Goal: Information Seeking & Learning: Learn about a topic

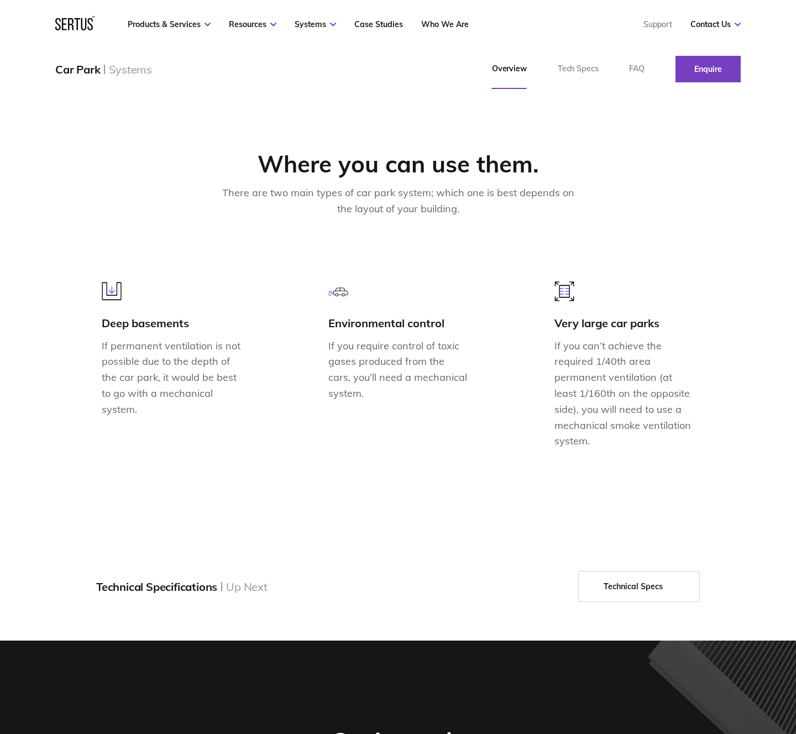
scroll to position [915, 0]
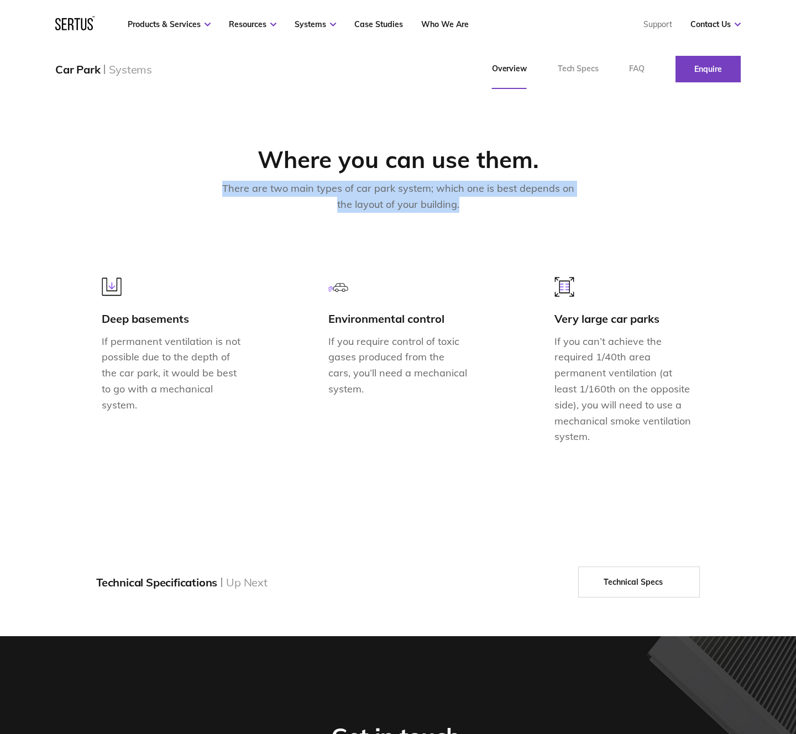
drag, startPoint x: 228, startPoint y: 188, endPoint x: 501, endPoint y: 204, distance: 274.1
click at [501, 204] on div "There are two main types of car park system; which one is best depends on the l…" at bounding box center [398, 197] width 354 height 32
copy div "There are two main types of car park system; which one is best depends on the l…"
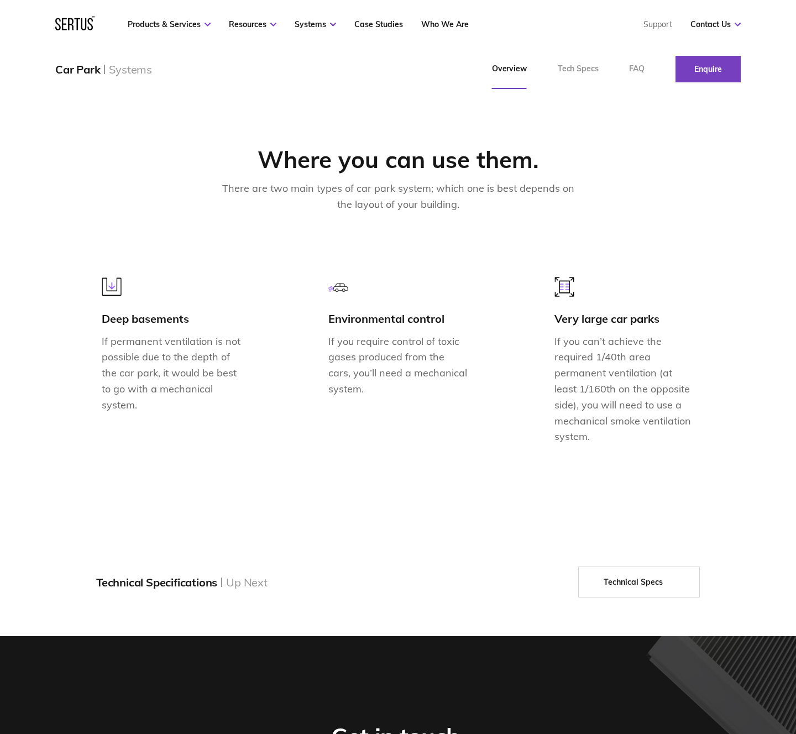
click at [158, 319] on div "Deep basements" at bounding box center [172, 319] width 140 height 14
drag, startPoint x: 103, startPoint y: 318, endPoint x: 255, endPoint y: 317, distance: 152.0
click at [255, 317] on div "Deep basements If permanent ventilation is not possible due to the depth of the…" at bounding box center [398, 366] width 604 height 186
copy div "Deep basements"
click at [102, 341] on div "Deep basements If permanent ventilation is not possible due to the depth of the…" at bounding box center [398, 366] width 604 height 186
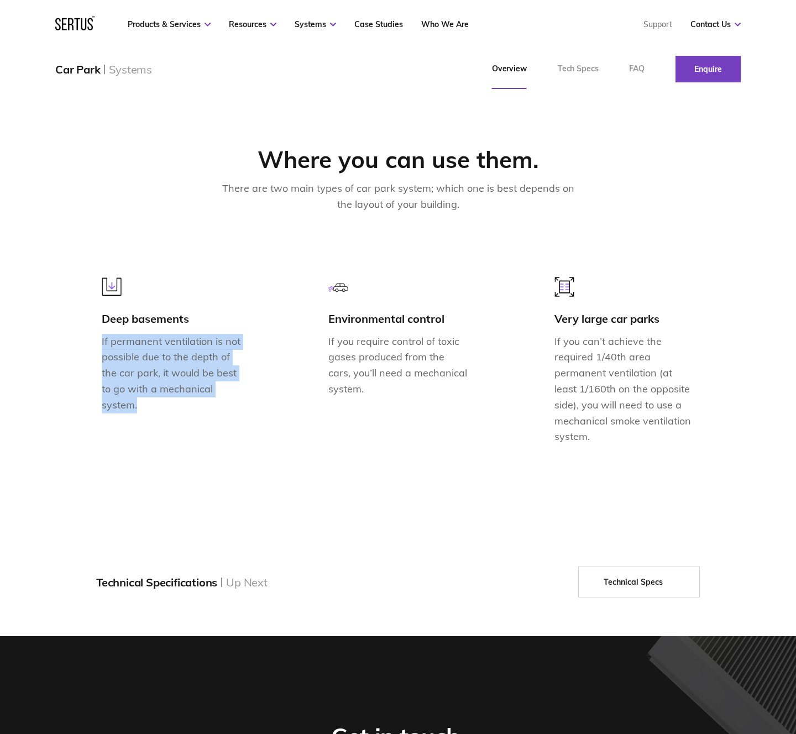
drag, startPoint x: 102, startPoint y: 341, endPoint x: 187, endPoint y: 419, distance: 115.8
click at [187, 419] on div "Deep basements If permanent ventilation is not possible due to the depth of the…" at bounding box center [172, 366] width 140 height 186
copy p "If permanent ventilation is not possible due to the depth of the car park, it w…"
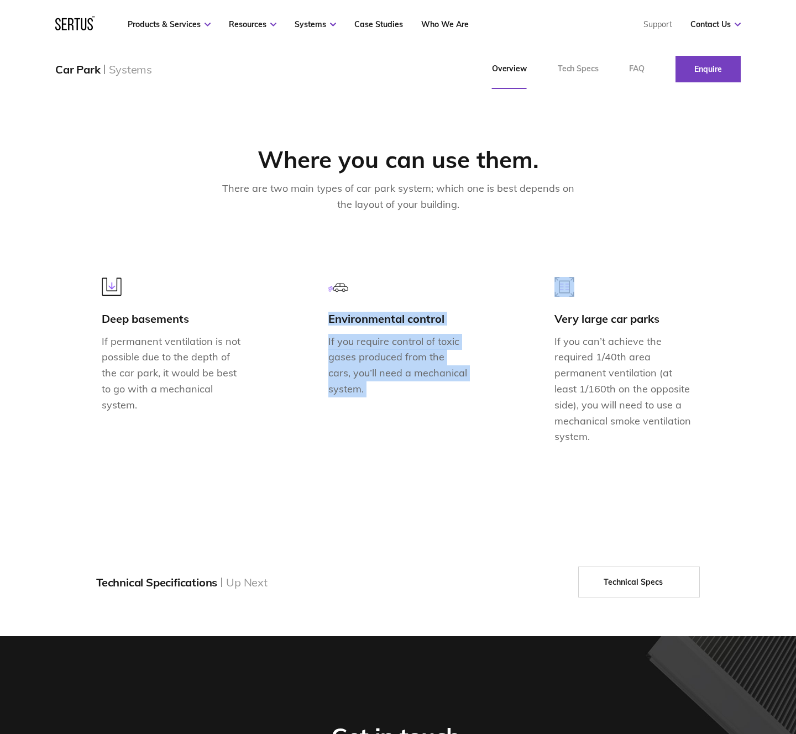
drag, startPoint x: 329, startPoint y: 319, endPoint x: 527, endPoint y: 319, distance: 197.9
click at [527, 319] on div "Deep basements If permanent ventilation is not possible due to the depth of the…" at bounding box center [398, 366] width 604 height 186
drag, startPoint x: 398, startPoint y: 323, endPoint x: 444, endPoint y: 316, distance: 46.4
click at [398, 323] on div "Environmental control" at bounding box center [398, 319] width 140 height 14
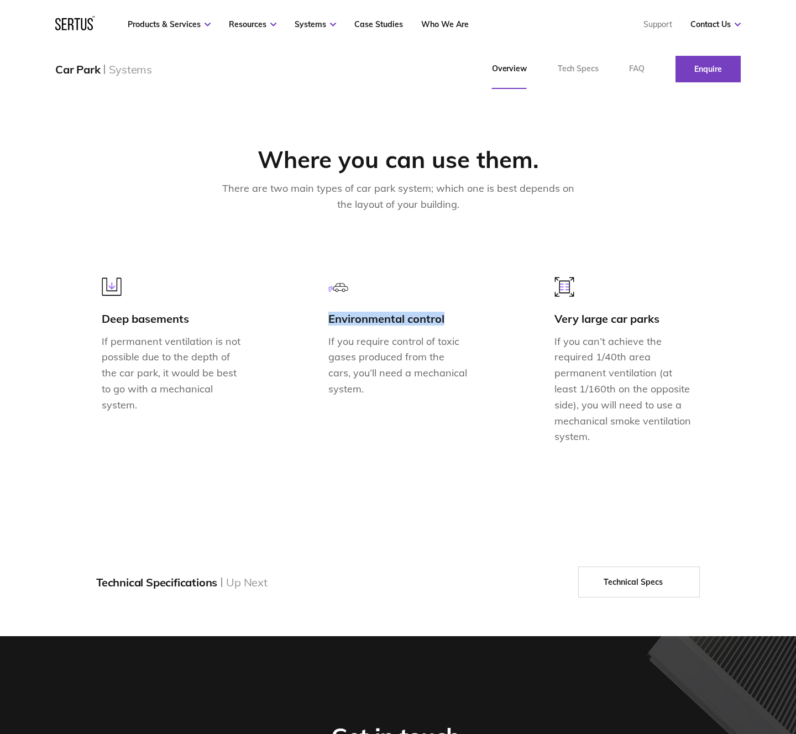
drag, startPoint x: 443, startPoint y: 318, endPoint x: 321, endPoint y: 319, distance: 121.6
click at [321, 319] on div "Deep basements If permanent ventilation is not possible due to the depth of the…" at bounding box center [398, 366] width 604 height 186
copy div "Environmental control"
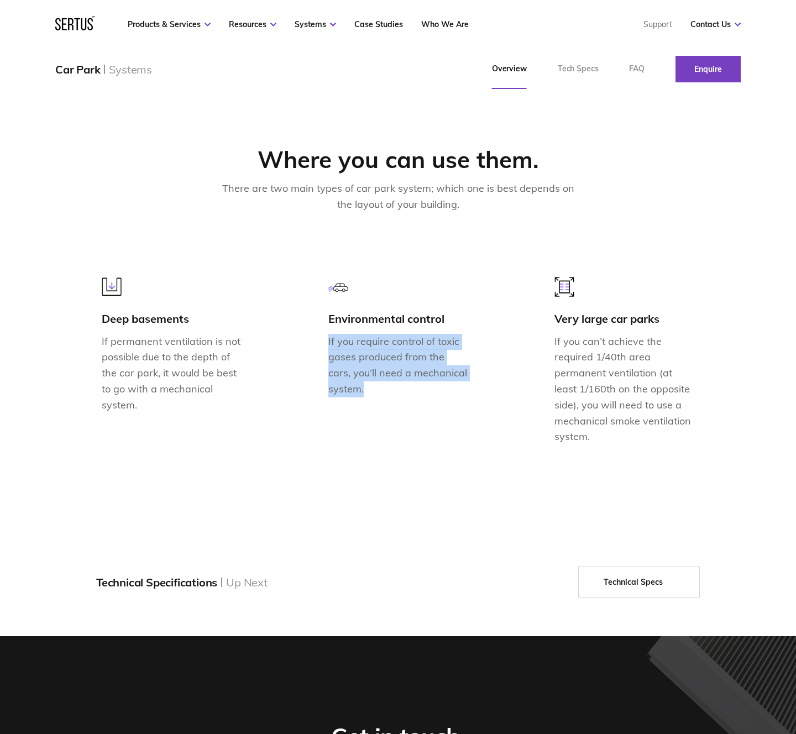
drag, startPoint x: 327, startPoint y: 341, endPoint x: 396, endPoint y: 405, distance: 93.5
click at [396, 405] on div "Environmental control If you require control of toxic gases produced from the c…" at bounding box center [398, 366] width 140 height 186
copy p "If you require control of toxic gases produced from the cars, you’ll need a mec…"
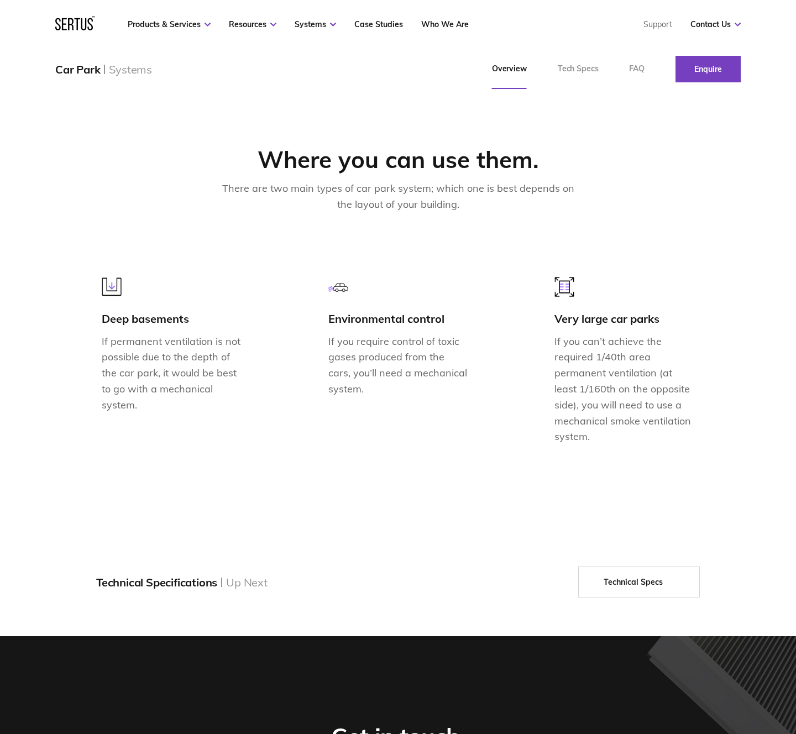
click at [569, 319] on div "Very large car parks" at bounding box center [624, 319] width 140 height 14
copy div "Very large car parks"
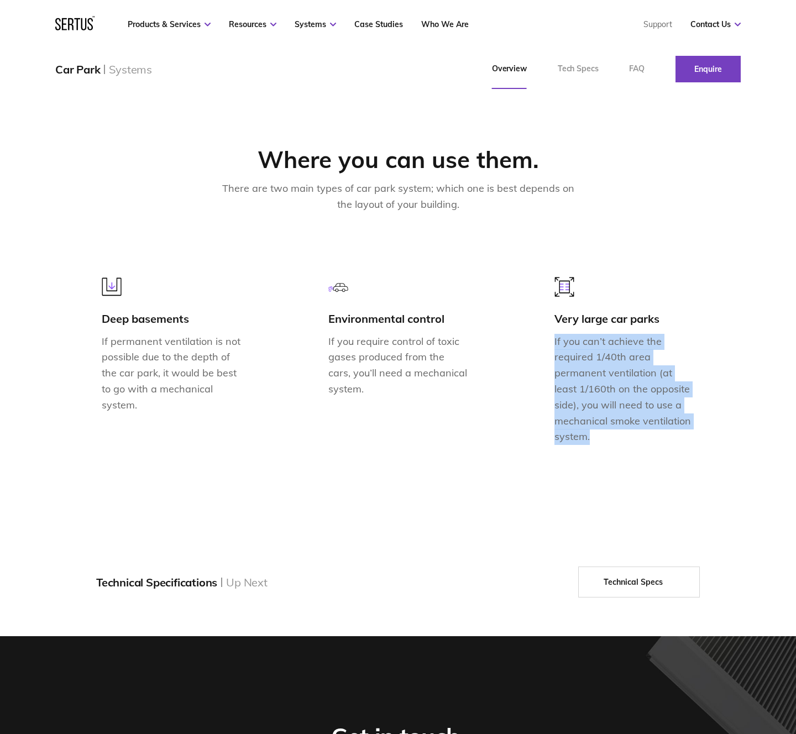
drag, startPoint x: 554, startPoint y: 340, endPoint x: 738, endPoint y: 470, distance: 225.4
click at [738, 470] on div "Where you can use them. There are two main types of car park system; which one …" at bounding box center [398, 302] width 796 height 397
copy p "If you can’t achieve the required 1/40th area permanent ventilation (at least 1…"
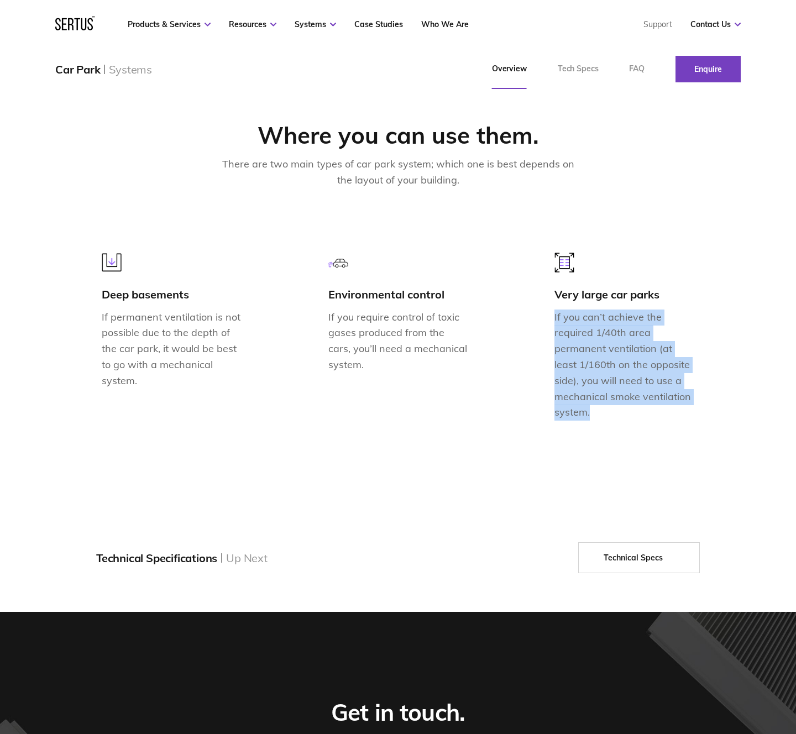
scroll to position [944, 0]
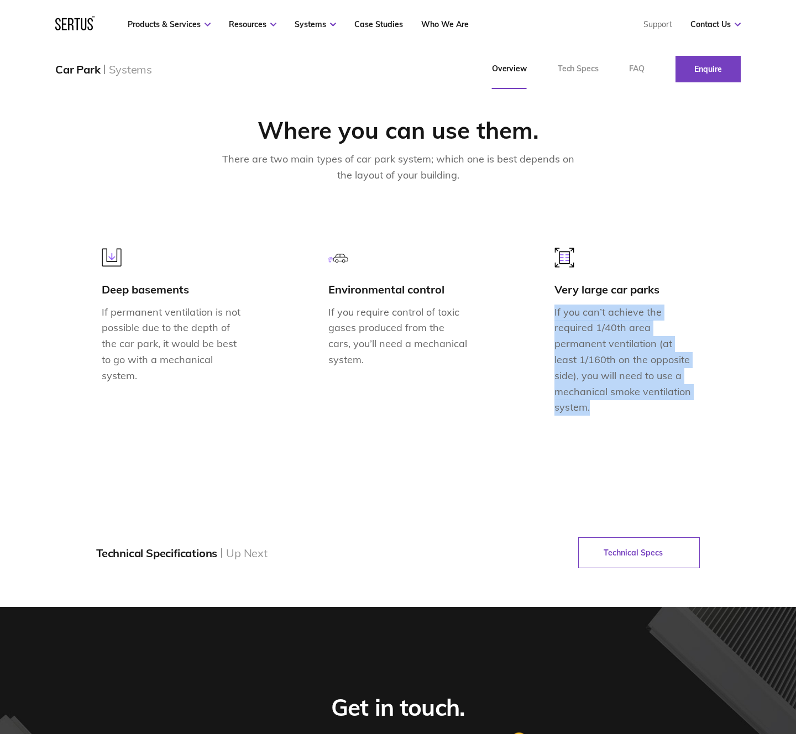
click at [648, 547] on link "Technical Specs" at bounding box center [639, 552] width 122 height 31
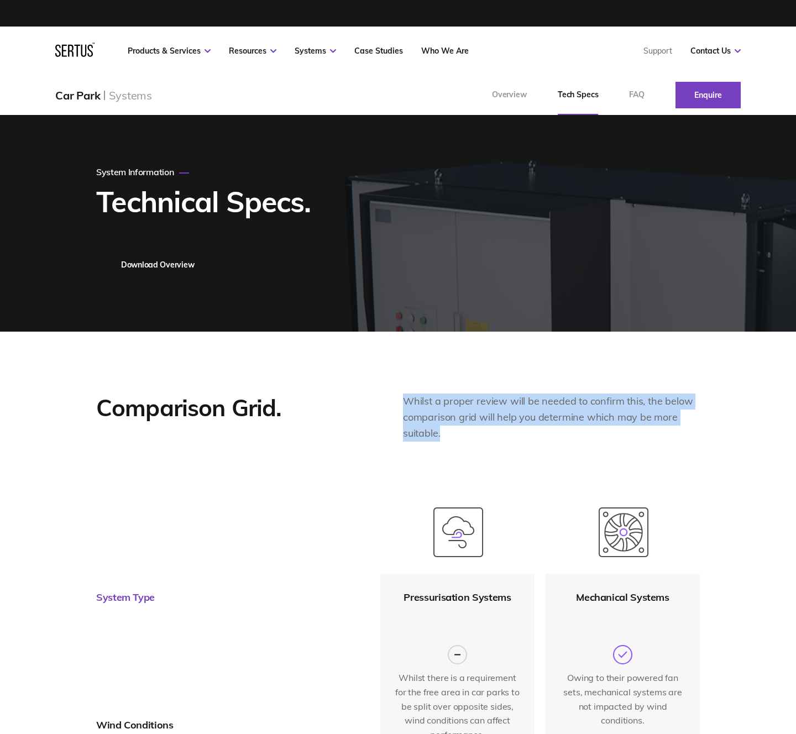
drag, startPoint x: 405, startPoint y: 400, endPoint x: 502, endPoint y: 438, distance: 104.5
click at [502, 438] on div "Whilst a proper review will be needed to confirm this, the below comparison gri…" at bounding box center [551, 418] width 297 height 48
copy div "Whilst a proper review will be needed to confirm this, the below comparison gri…"
